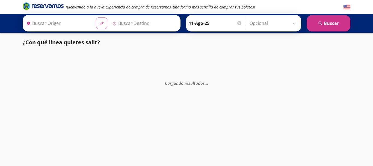
type input "[GEOGRAPHIC_DATA], [GEOGRAPHIC_DATA]"
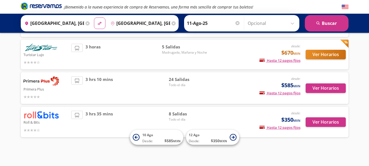
scroll to position [66, 0]
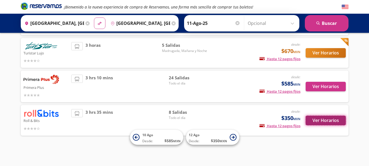
click at [327, 119] on button "Ver Horarios" at bounding box center [325, 120] width 40 height 10
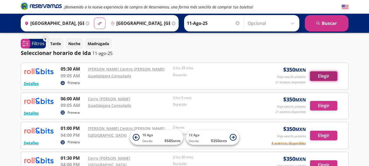
click at [329, 77] on button "Elegir" at bounding box center [323, 76] width 27 height 10
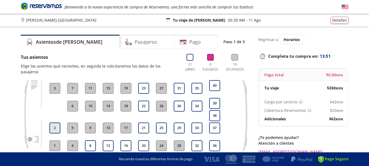
click at [53, 123] on button "2" at bounding box center [54, 127] width 11 height 11
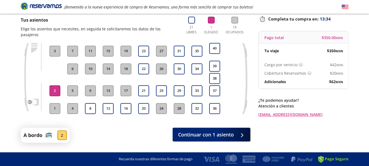
scroll to position [37, 0]
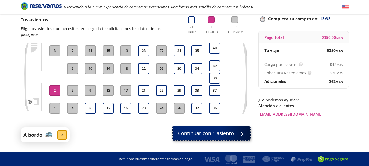
click at [244, 131] on button "Continuar con 1 asiento" at bounding box center [212, 133] width 78 height 14
